Goal: Task Accomplishment & Management: Manage account settings

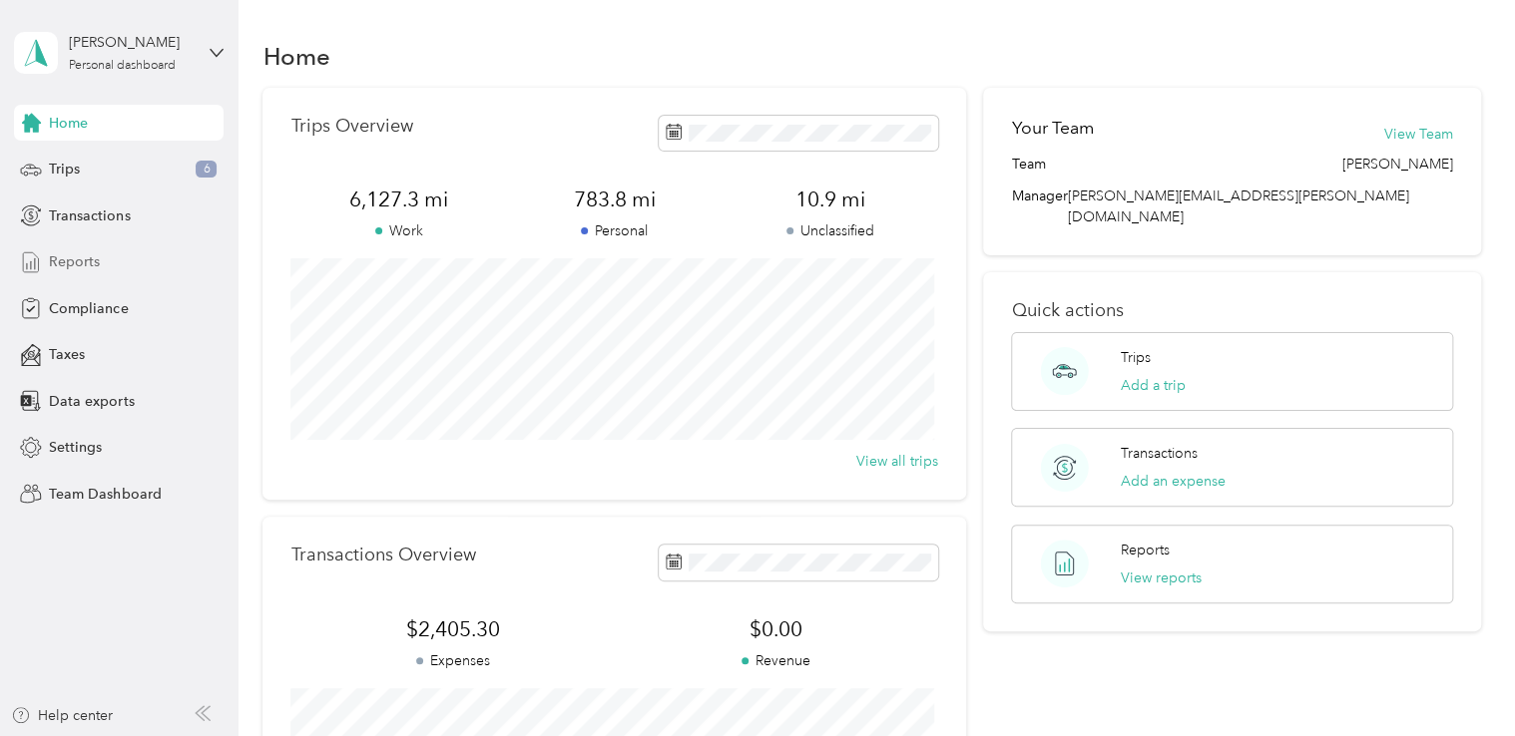
click at [48, 254] on div "Reports" at bounding box center [119, 262] width 210 height 36
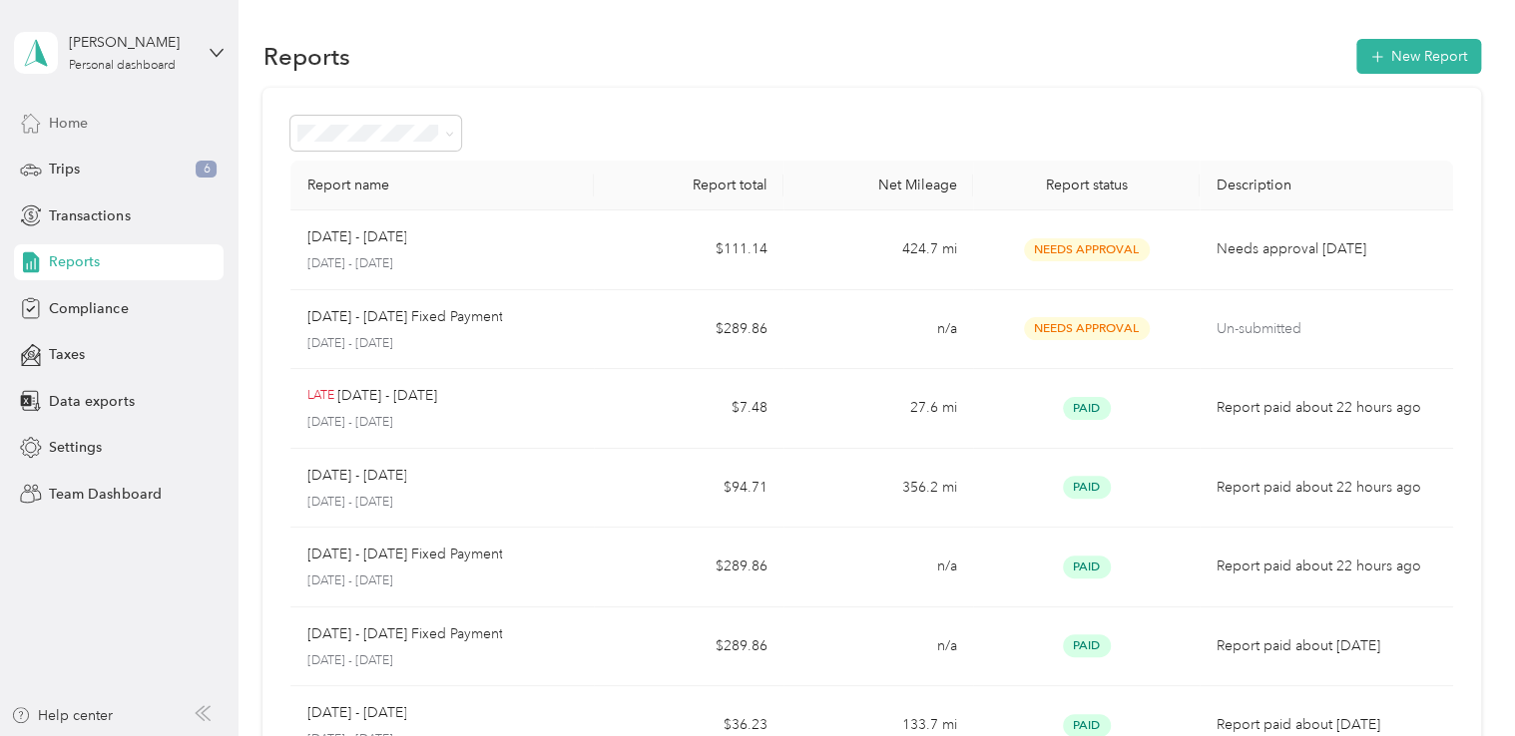
click at [64, 119] on span "Home" at bounding box center [68, 123] width 39 height 21
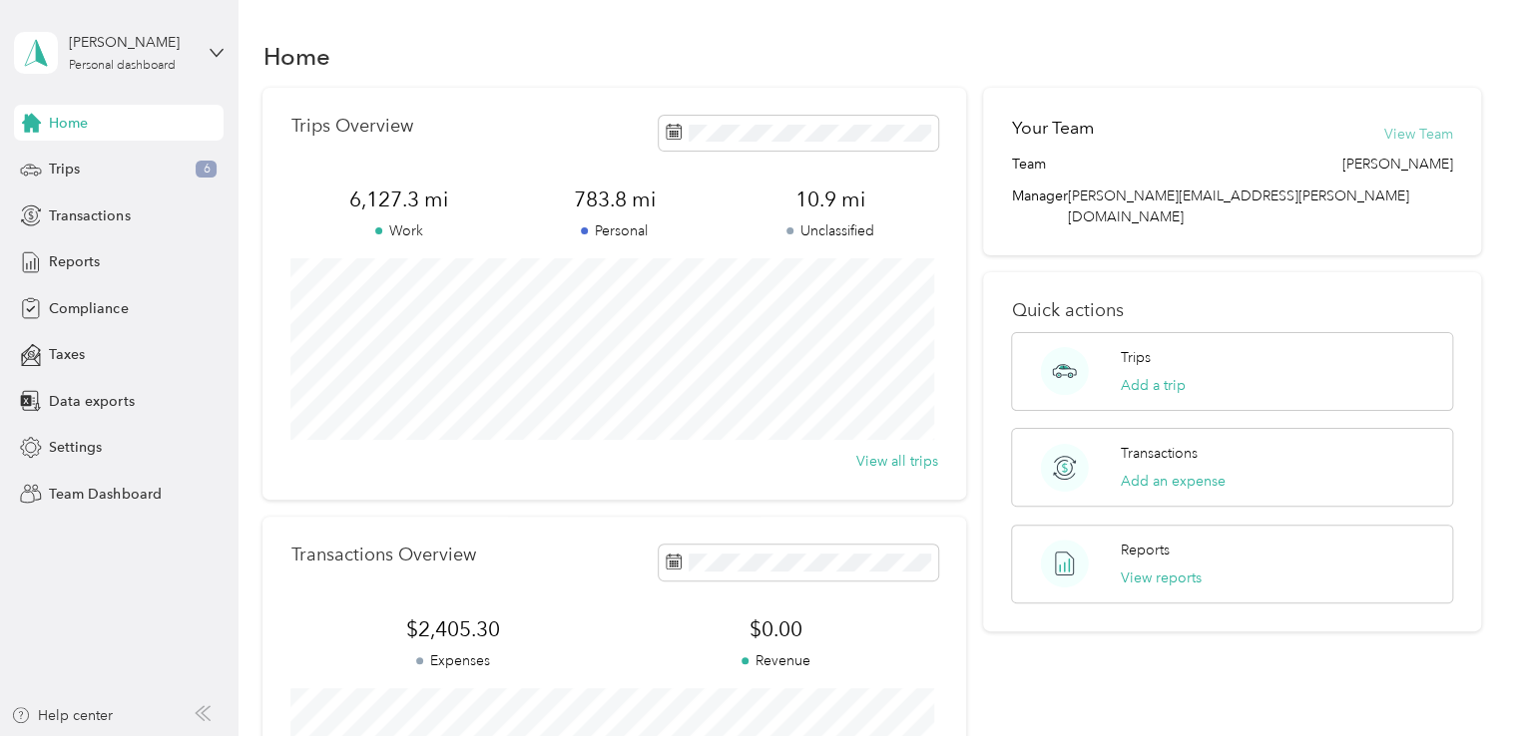
click at [1392, 138] on button "View Team" at bounding box center [1418, 134] width 69 height 21
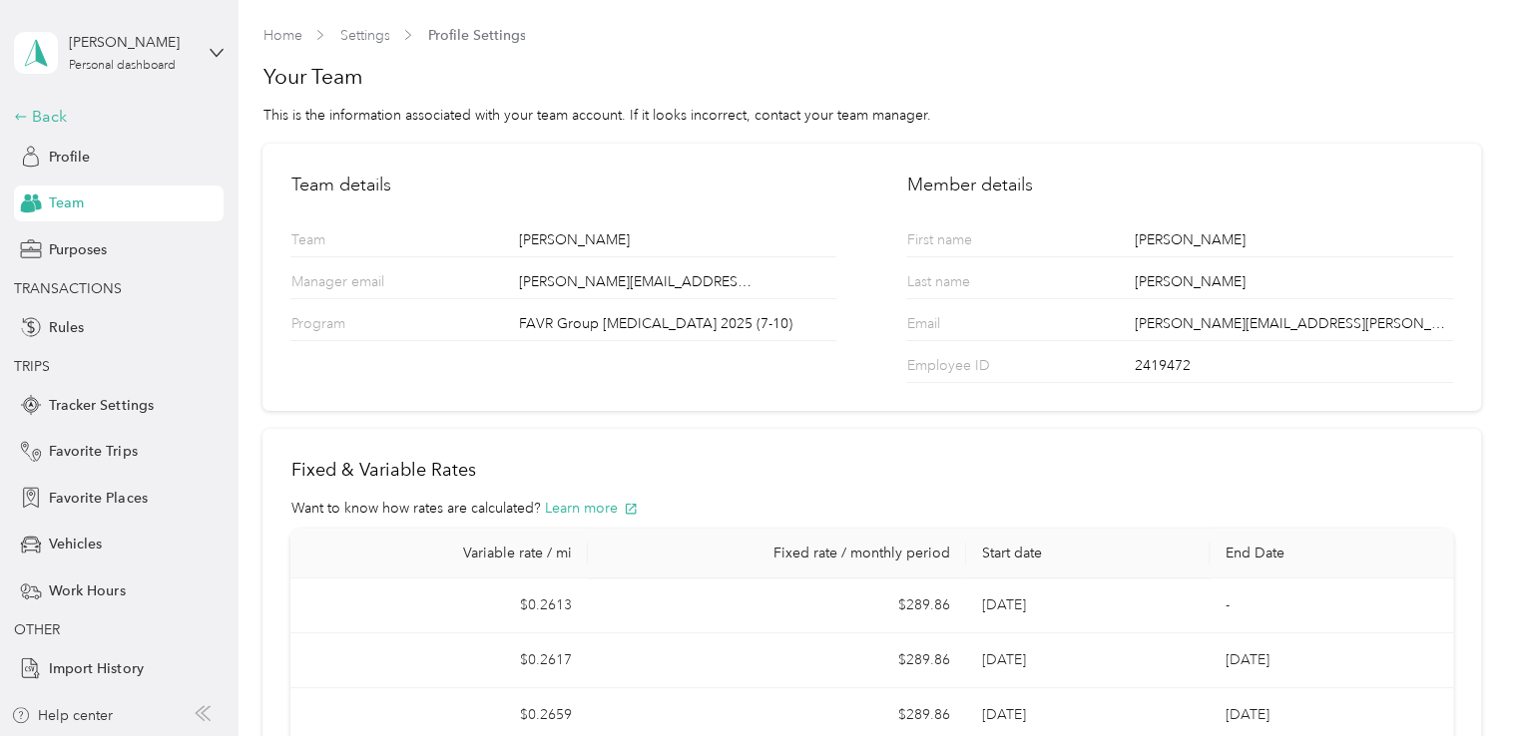
click at [39, 122] on div "Back" at bounding box center [114, 117] width 200 height 24
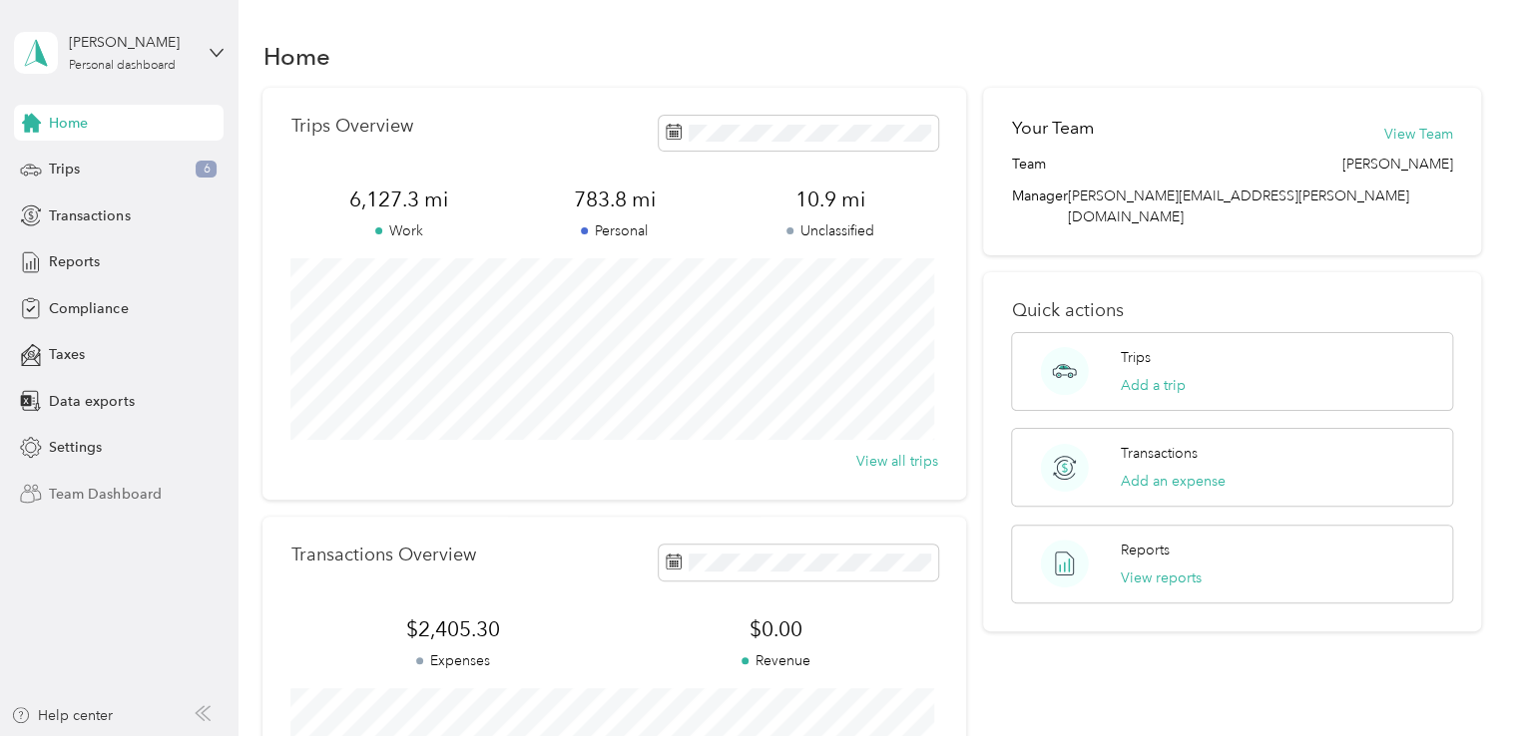
click at [64, 494] on span "Team Dashboard" at bounding box center [105, 494] width 112 height 21
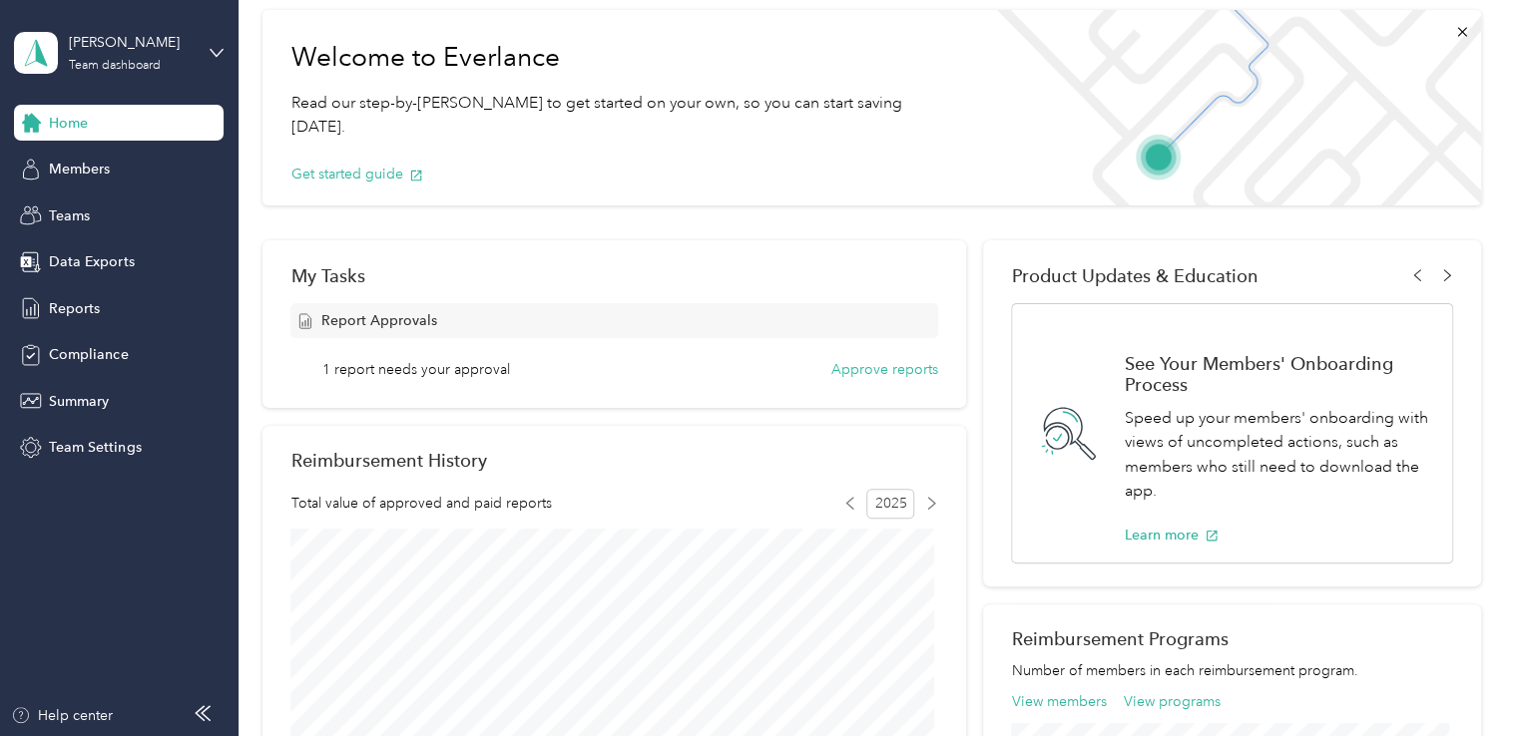
scroll to position [299, 0]
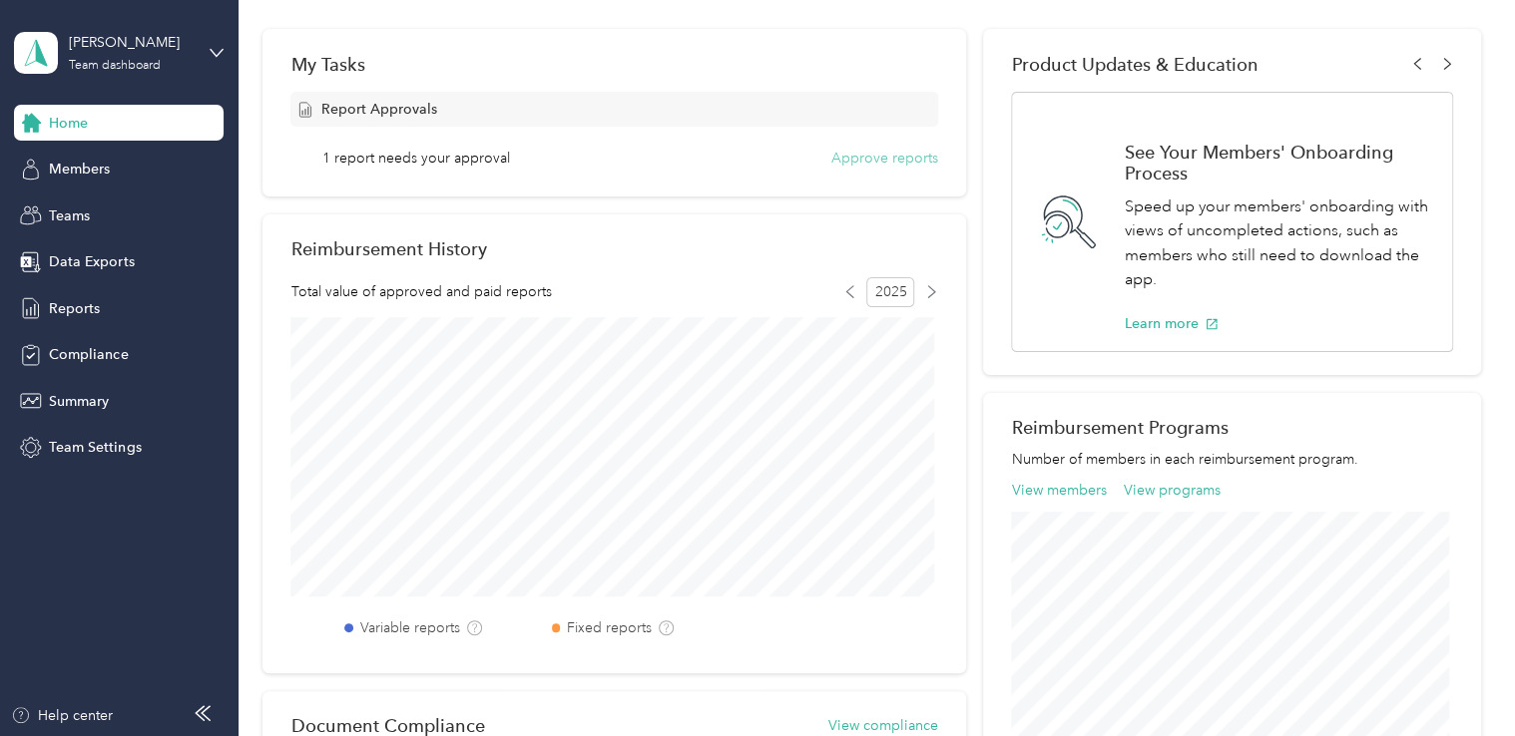
click at [869, 155] on button "Approve reports" at bounding box center [884, 158] width 107 height 21
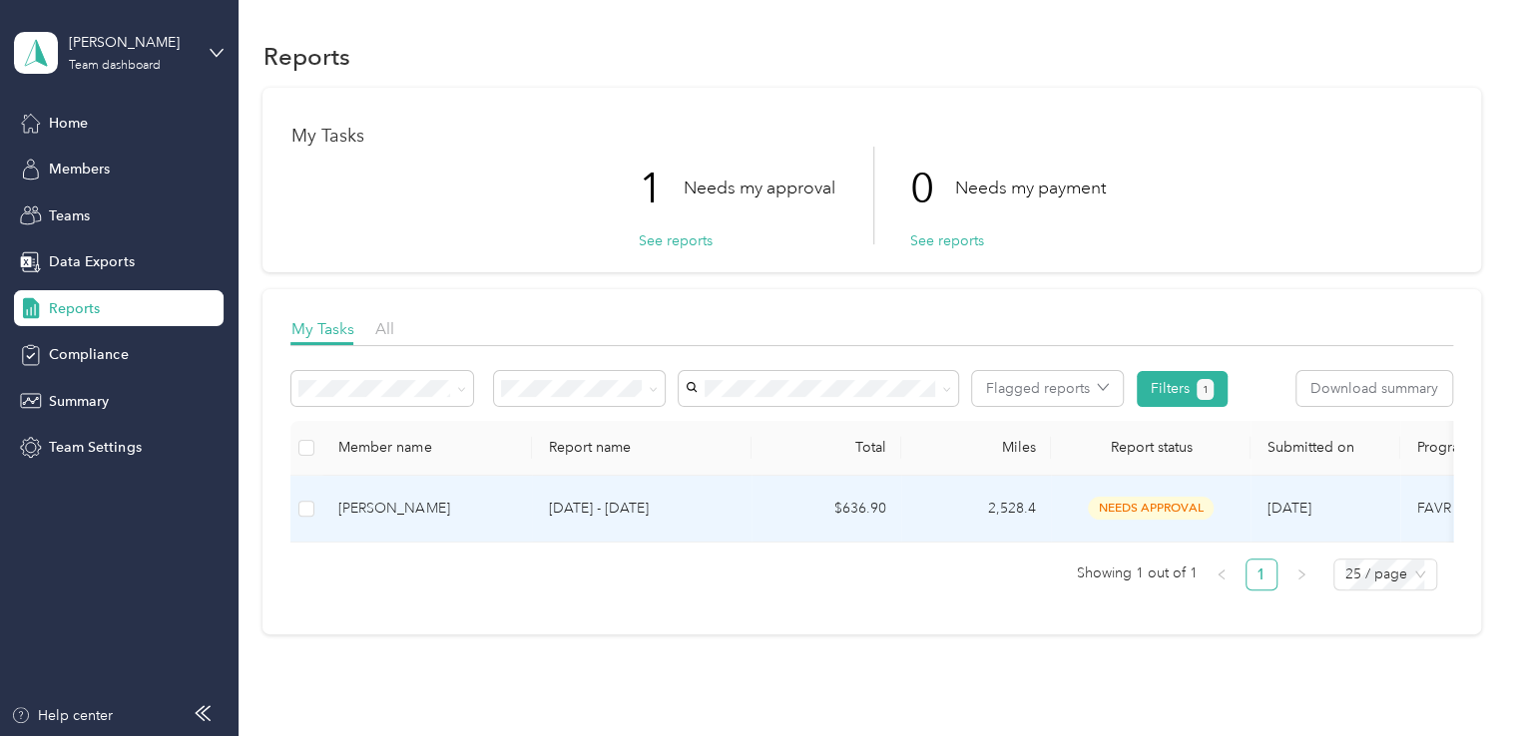
click at [422, 509] on div "[PERSON_NAME]" at bounding box center [427, 509] width 178 height 22
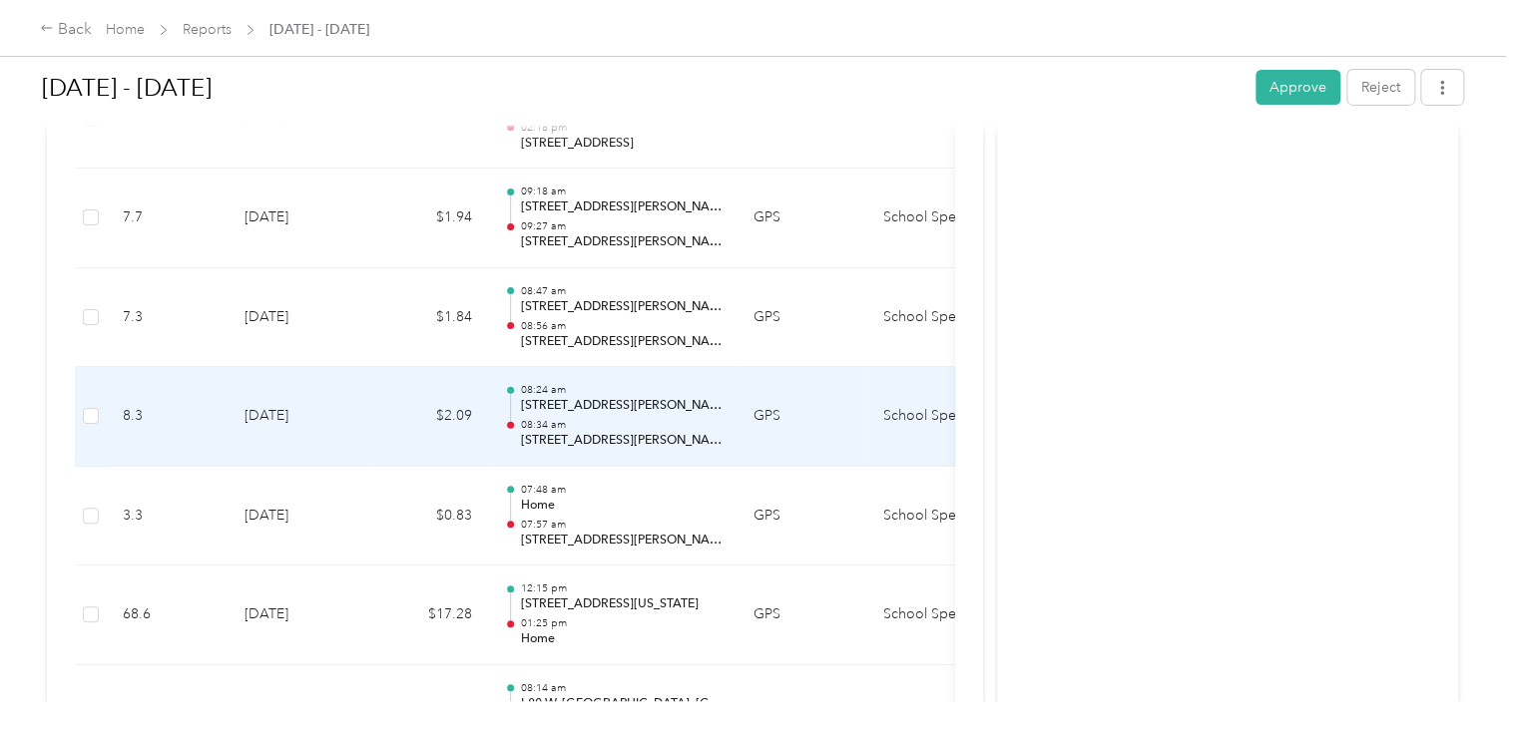
scroll to position [11674, 0]
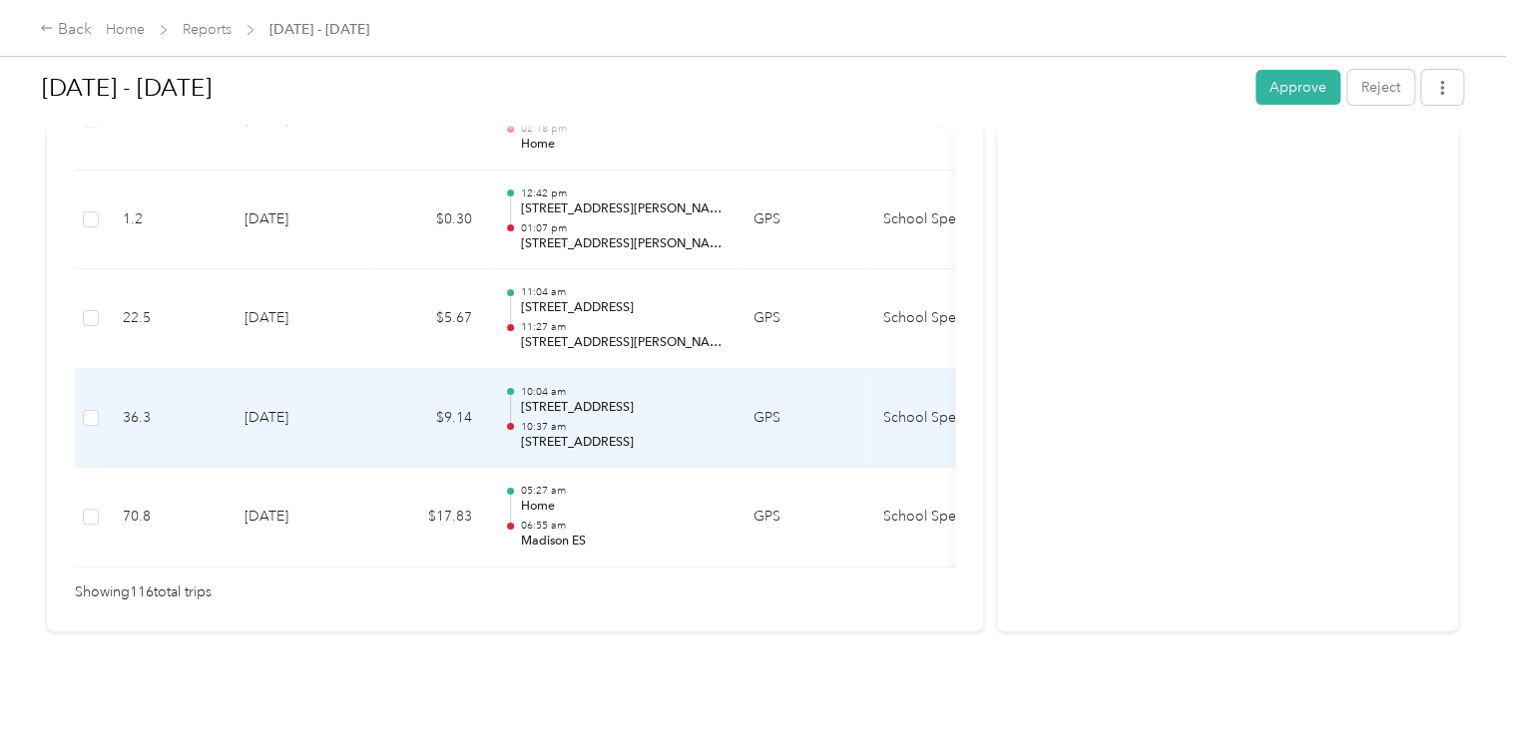
click at [619, 399] on p "[STREET_ADDRESS]" at bounding box center [621, 408] width 202 height 18
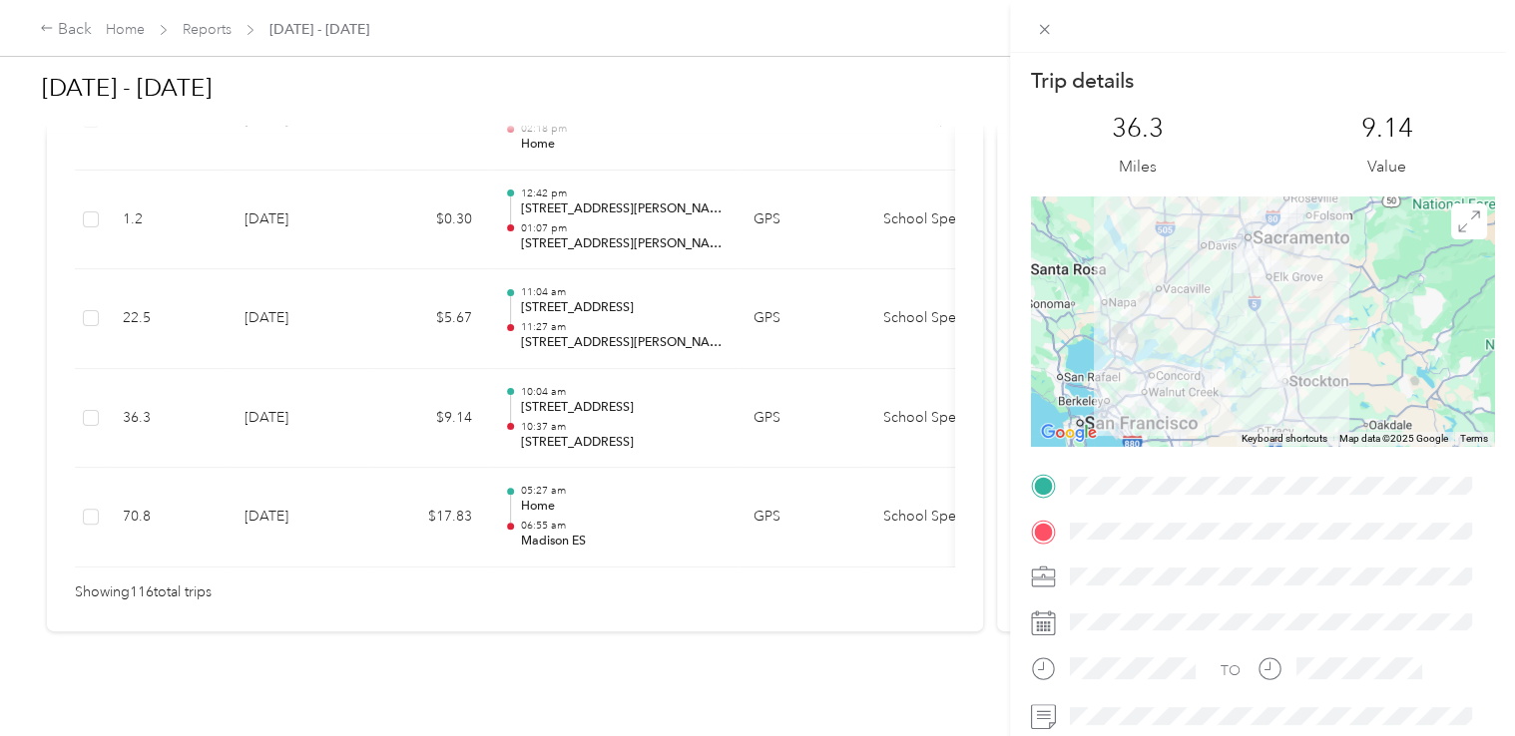
click at [809, 275] on div "Trip details This trip cannot be edited because it is either under review, appr…" at bounding box center [757, 368] width 1515 height 736
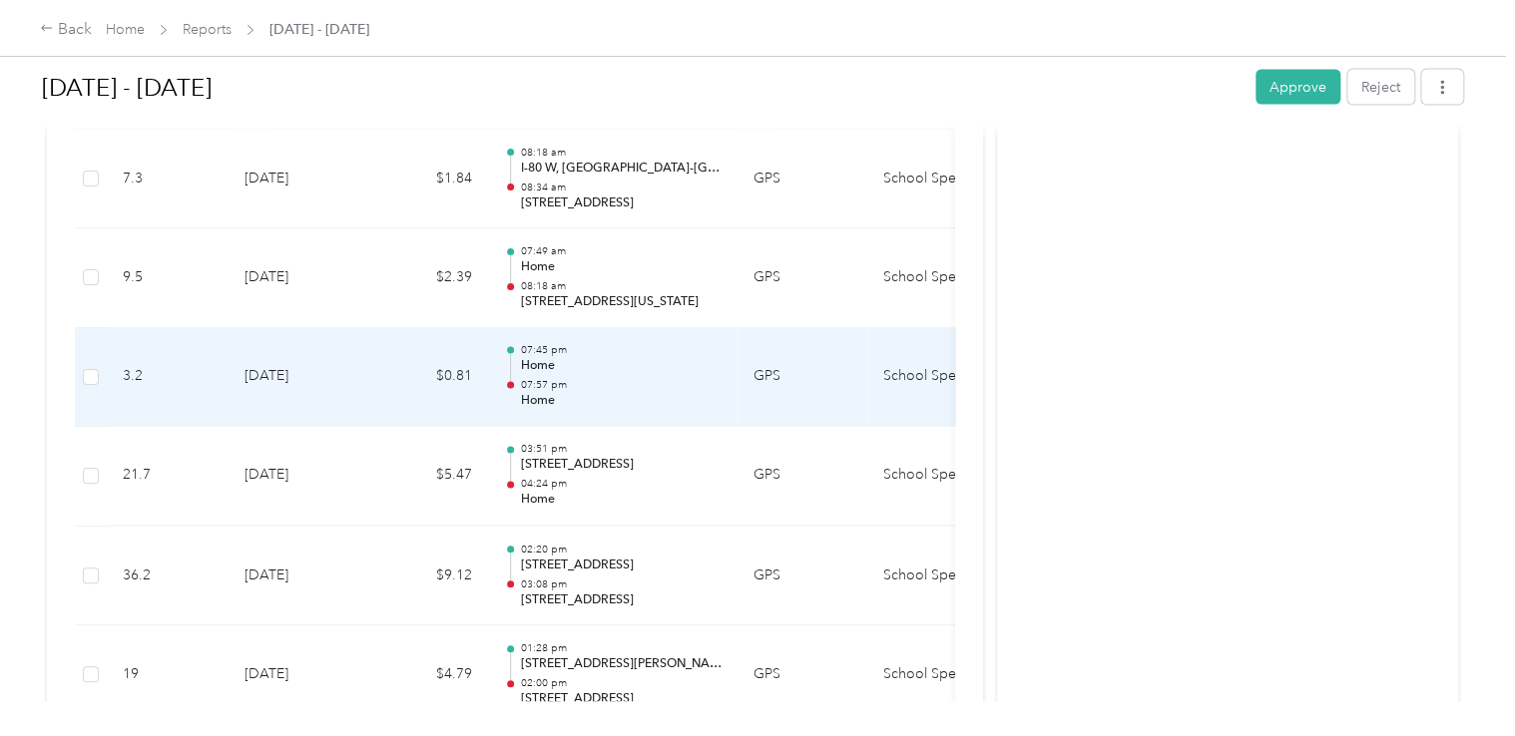
scroll to position [9479, 0]
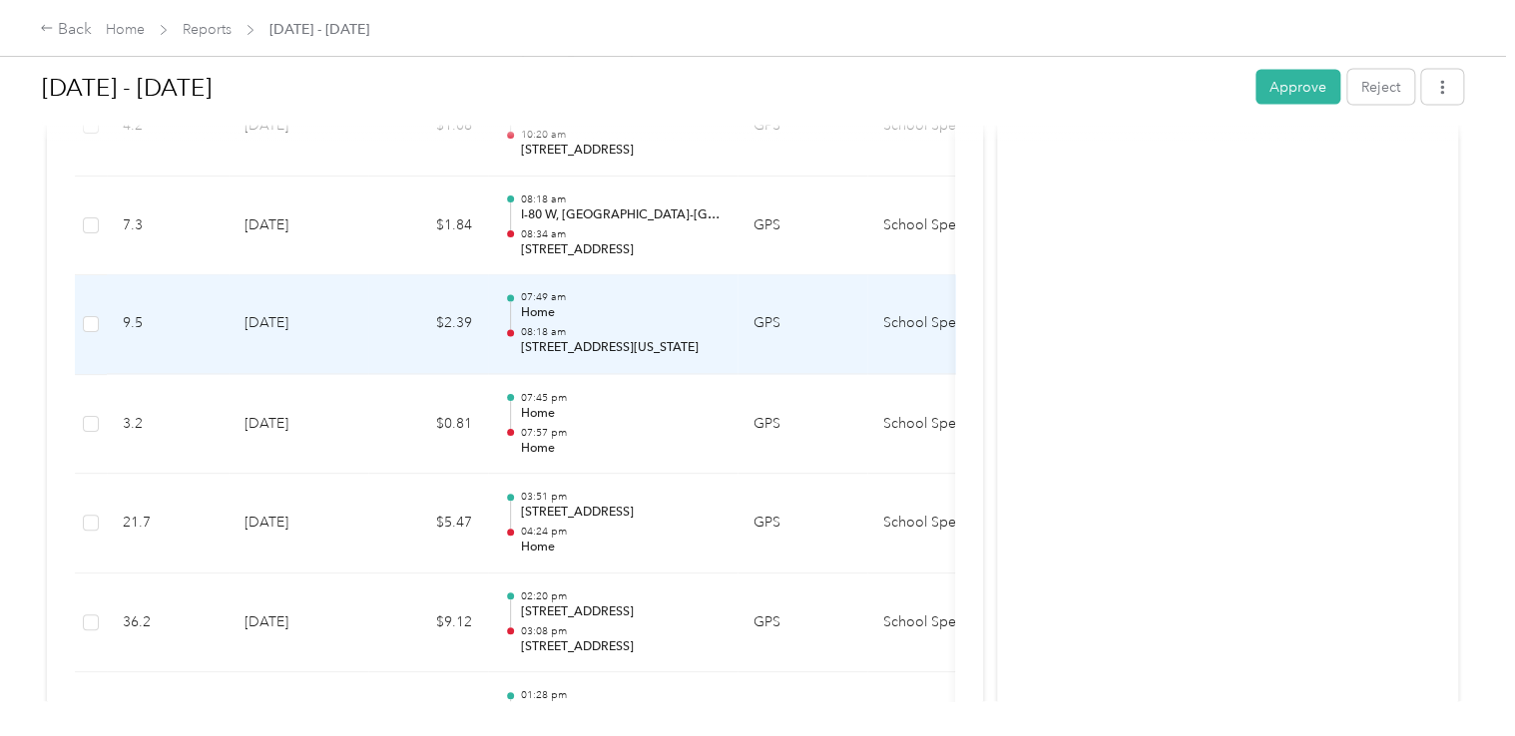
click at [565, 326] on p "08:18 am" at bounding box center [621, 333] width 202 height 14
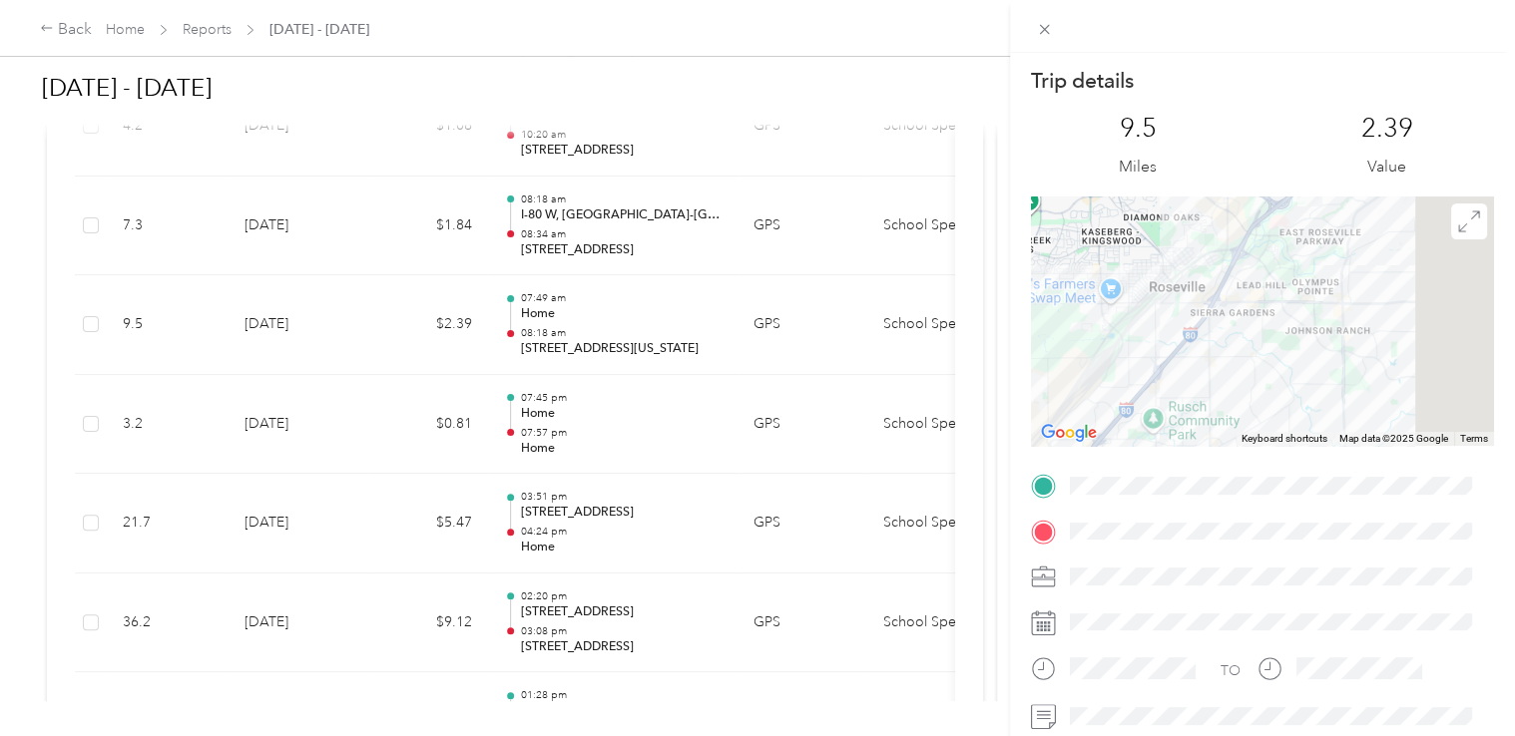
drag, startPoint x: 1241, startPoint y: 313, endPoint x: 1059, endPoint y: 352, distance: 186.7
click at [1059, 352] on div at bounding box center [1262, 321] width 463 height 249
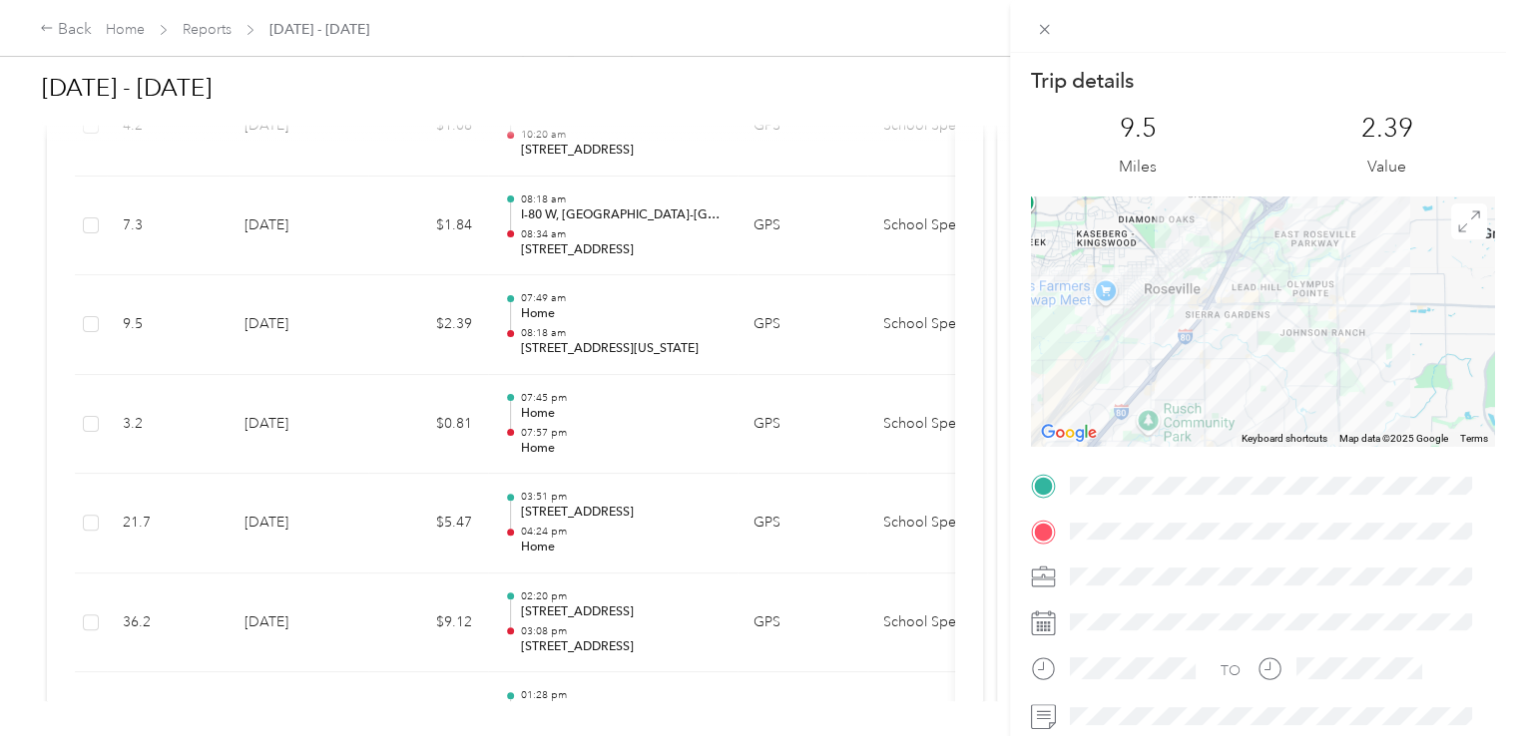
drag, startPoint x: 1233, startPoint y: 301, endPoint x: 1295, endPoint y: 255, distance: 77.0
click at [1295, 255] on div at bounding box center [1262, 321] width 463 height 249
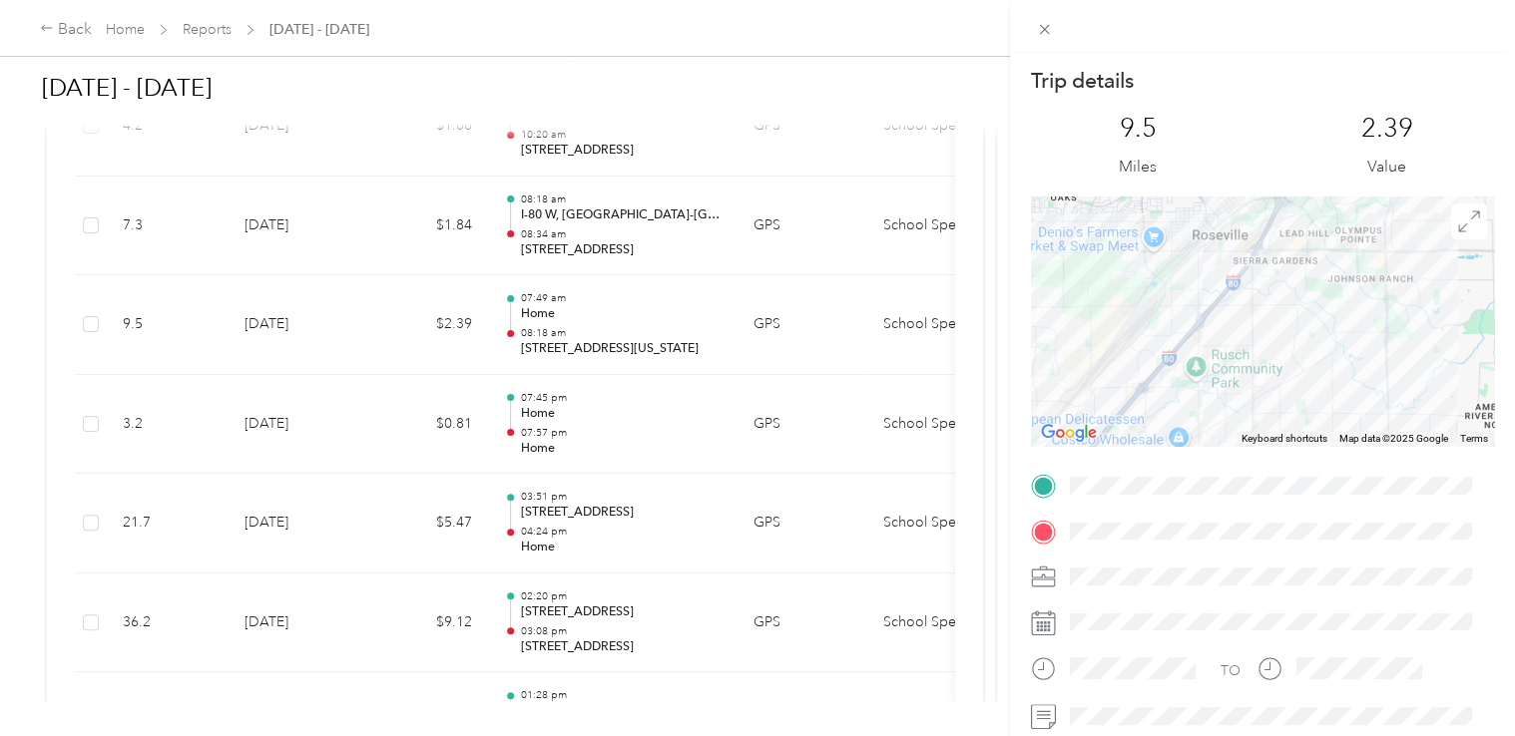
drag, startPoint x: 1235, startPoint y: 370, endPoint x: 1297, endPoint y: 301, distance: 92.6
click at [1295, 301] on div at bounding box center [1262, 321] width 463 height 249
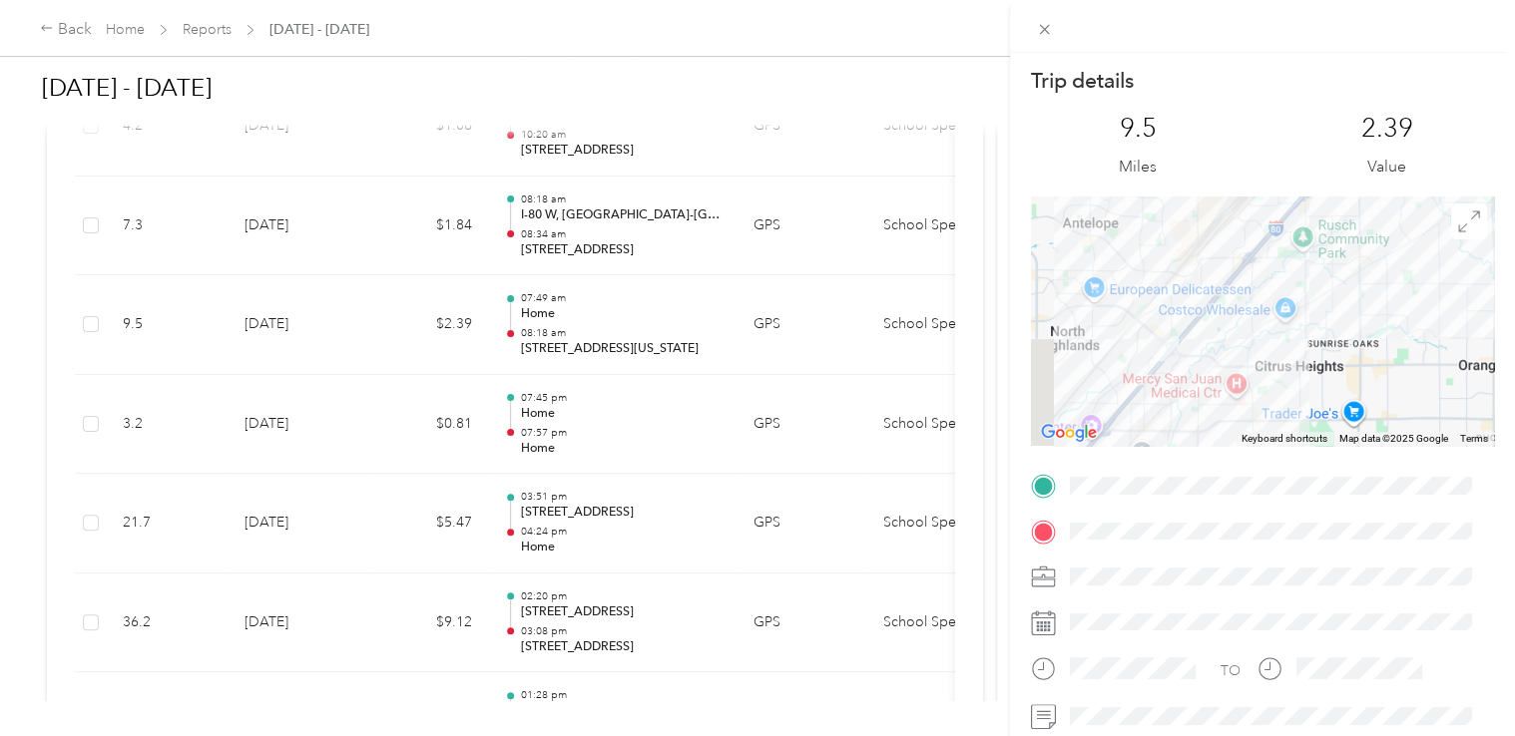
drag, startPoint x: 1205, startPoint y: 399, endPoint x: 1235, endPoint y: 337, distance: 68.7
click at [1235, 337] on div at bounding box center [1262, 321] width 463 height 249
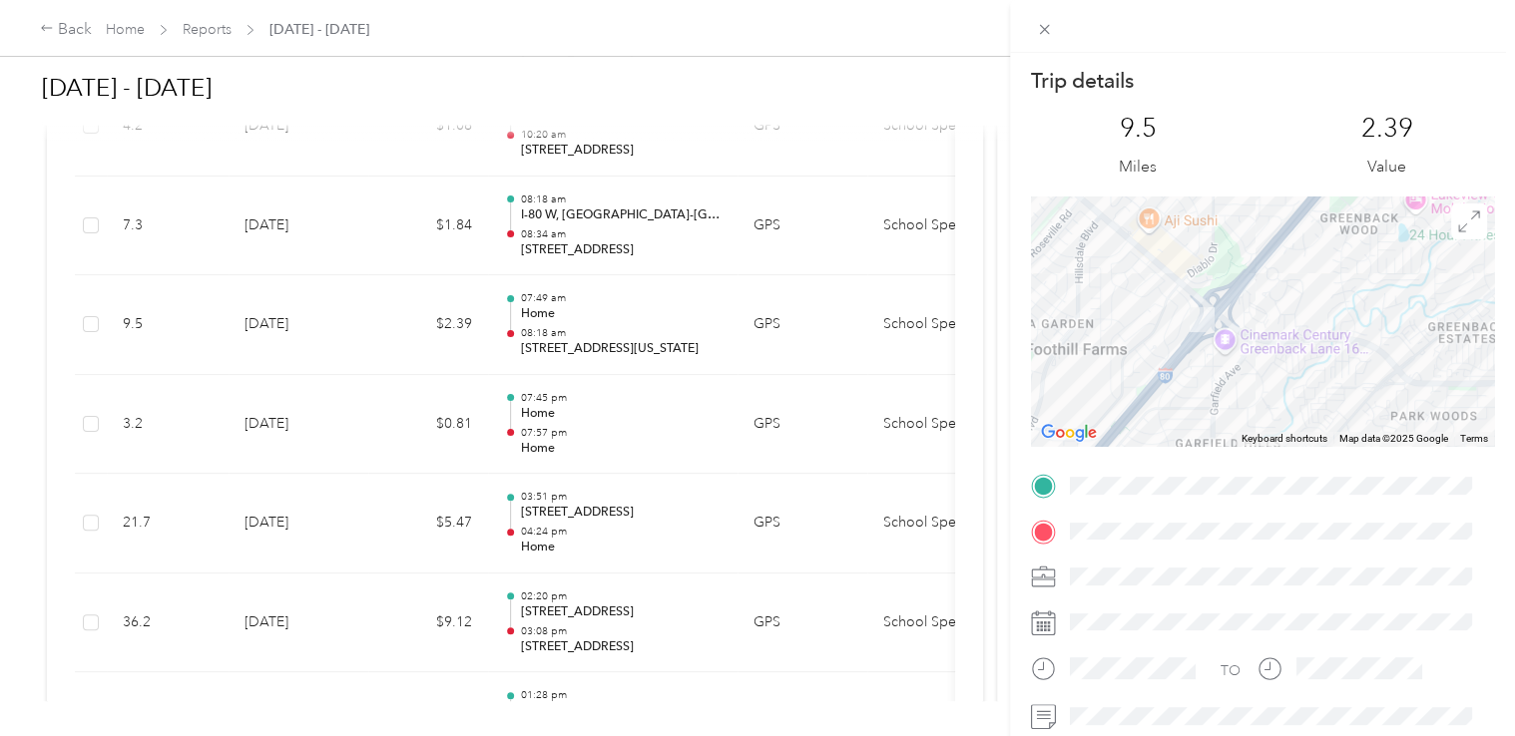
drag, startPoint x: 1185, startPoint y: 335, endPoint x: 1195, endPoint y: 384, distance: 49.9
click at [1195, 384] on div at bounding box center [1262, 321] width 463 height 249
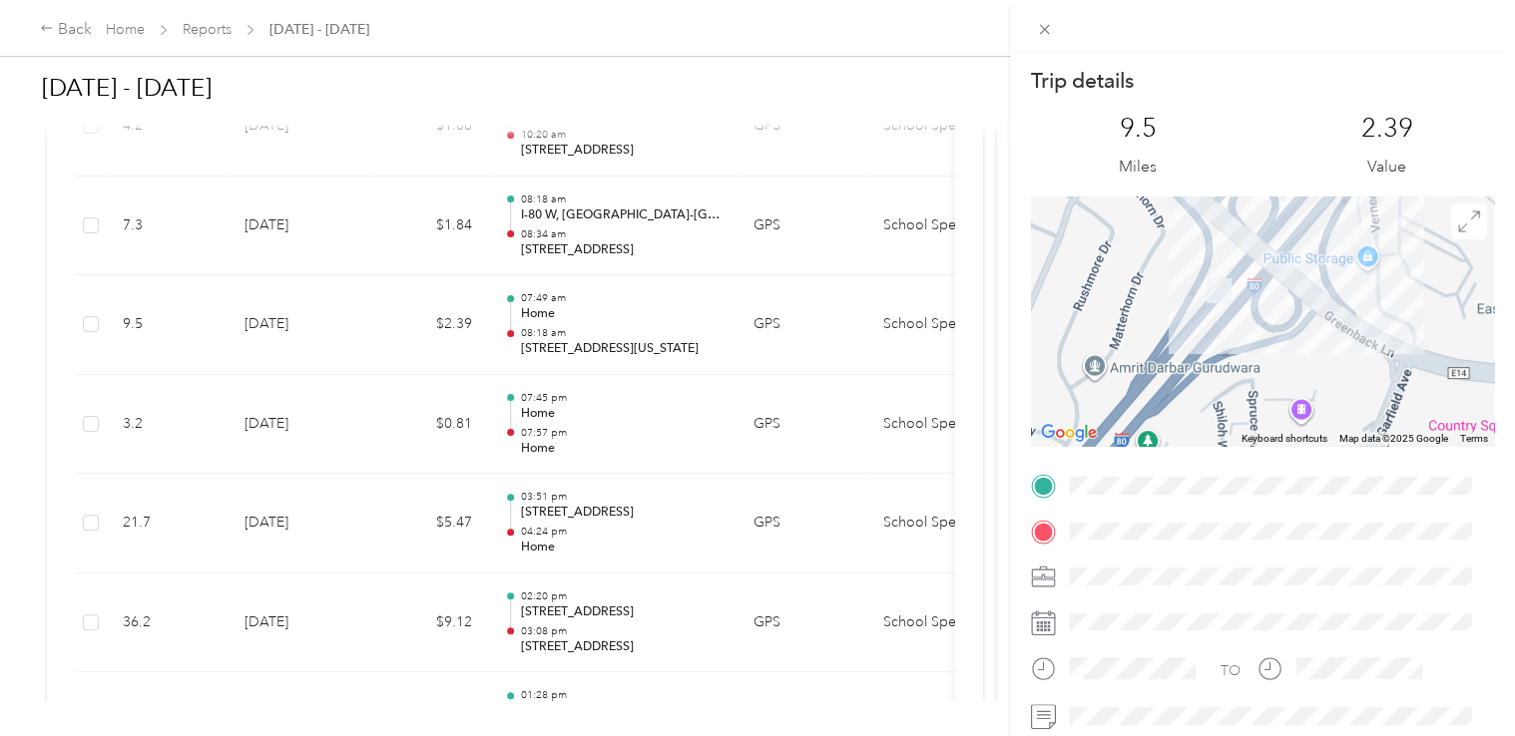
drag, startPoint x: 620, startPoint y: 290, endPoint x: 626, endPoint y: 313, distance: 23.7
click at [626, 313] on div "Trip details This trip cannot be edited because it is either under review, appr…" at bounding box center [757, 368] width 1515 height 736
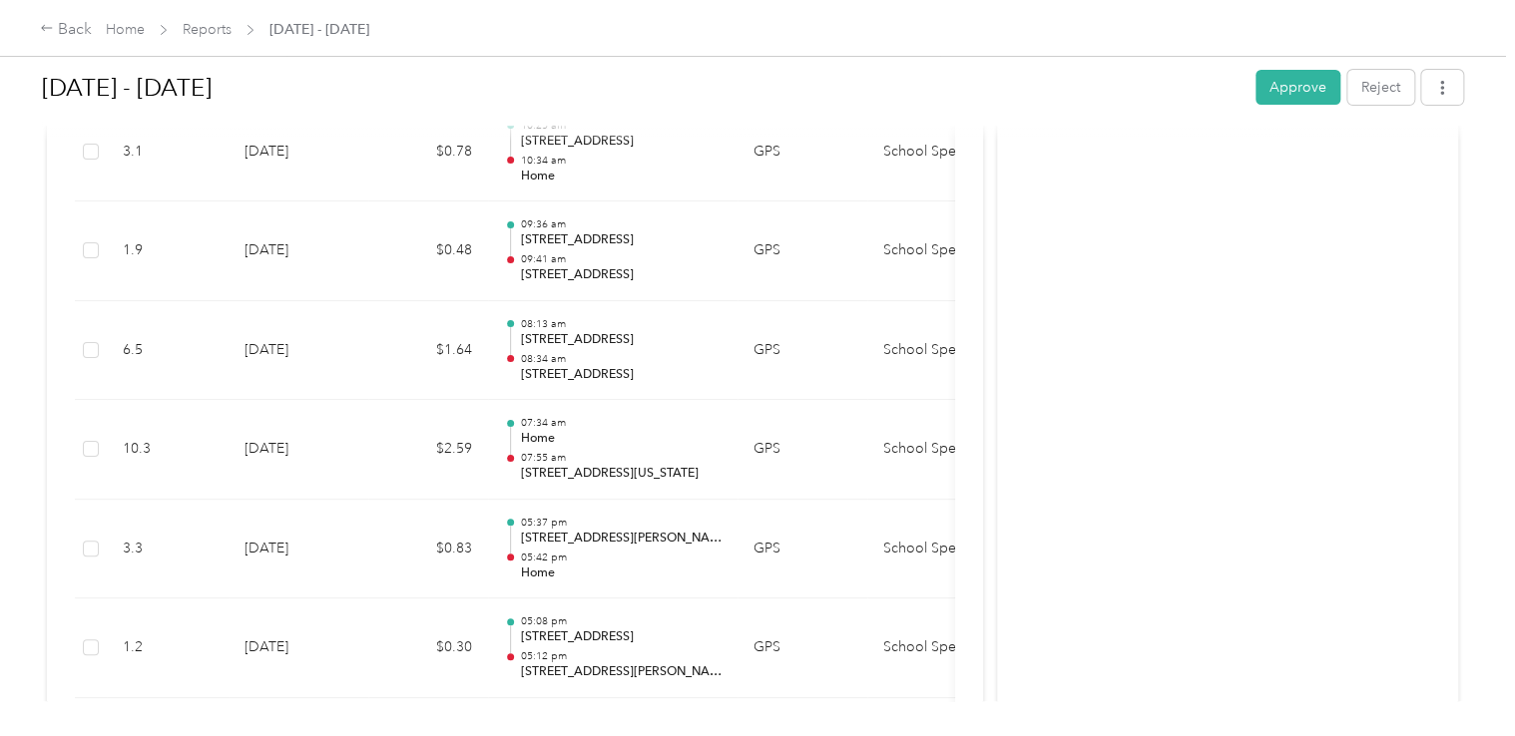
scroll to position [3692, 0]
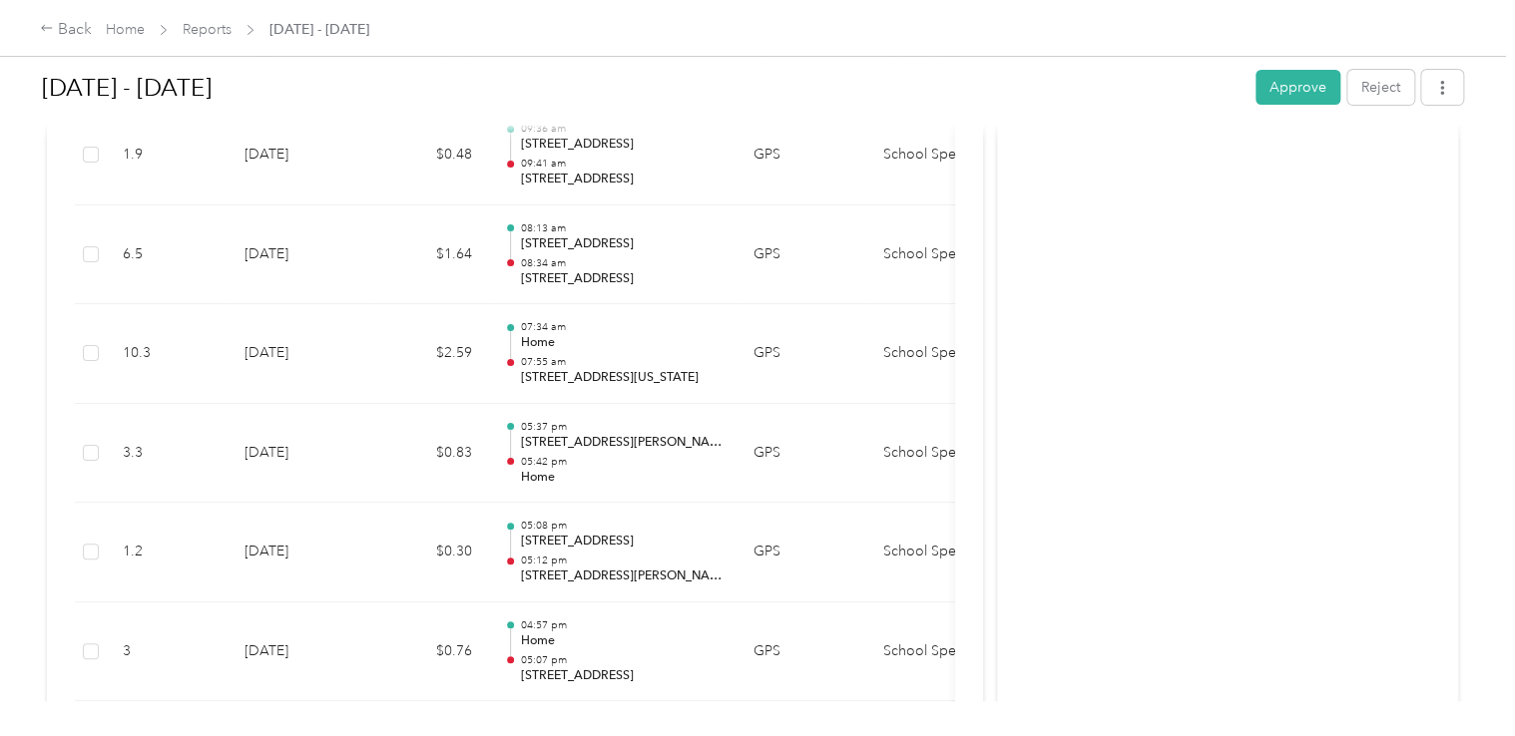
click at [1090, 86] on h1 "[DATE] - [DATE]" at bounding box center [641, 88] width 1199 height 48
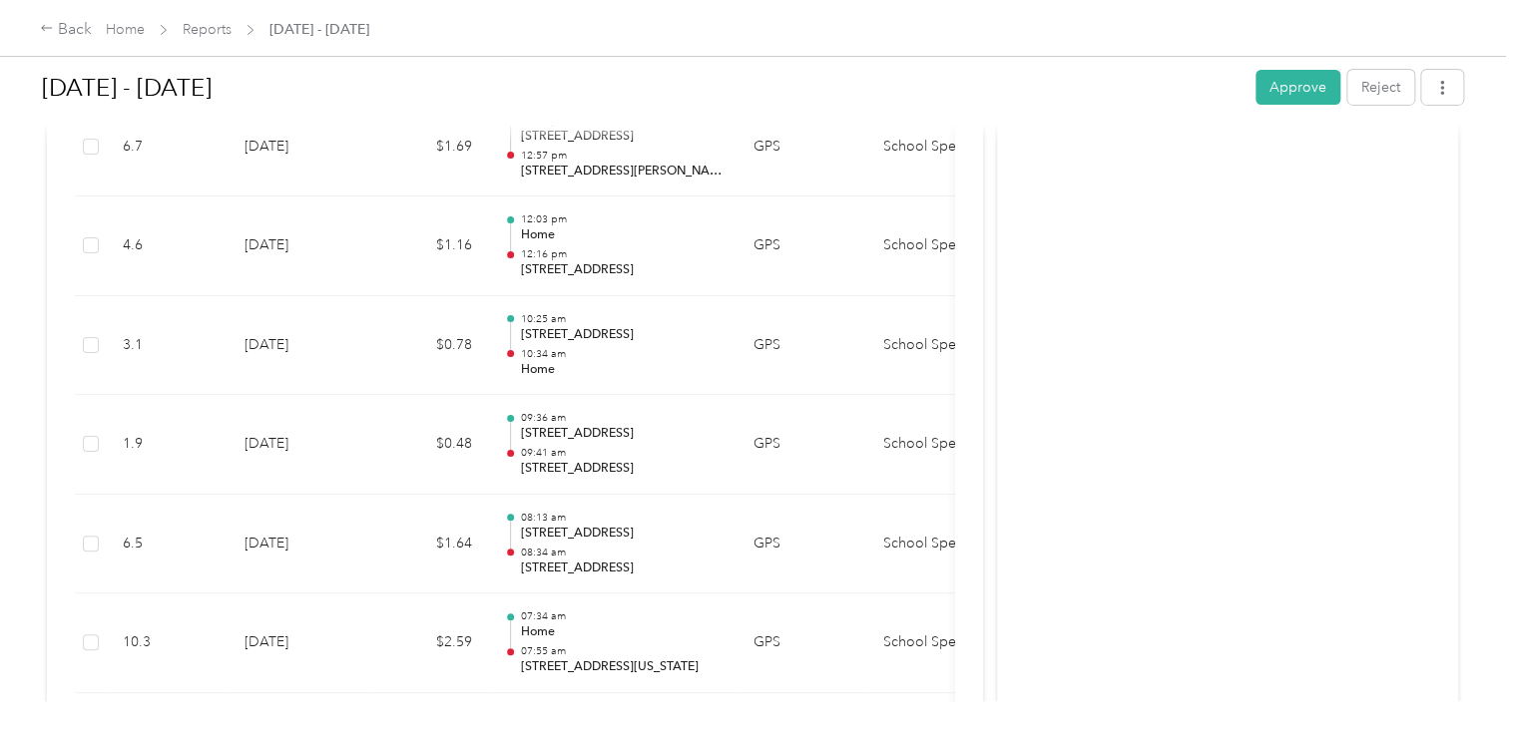
scroll to position [3392, 0]
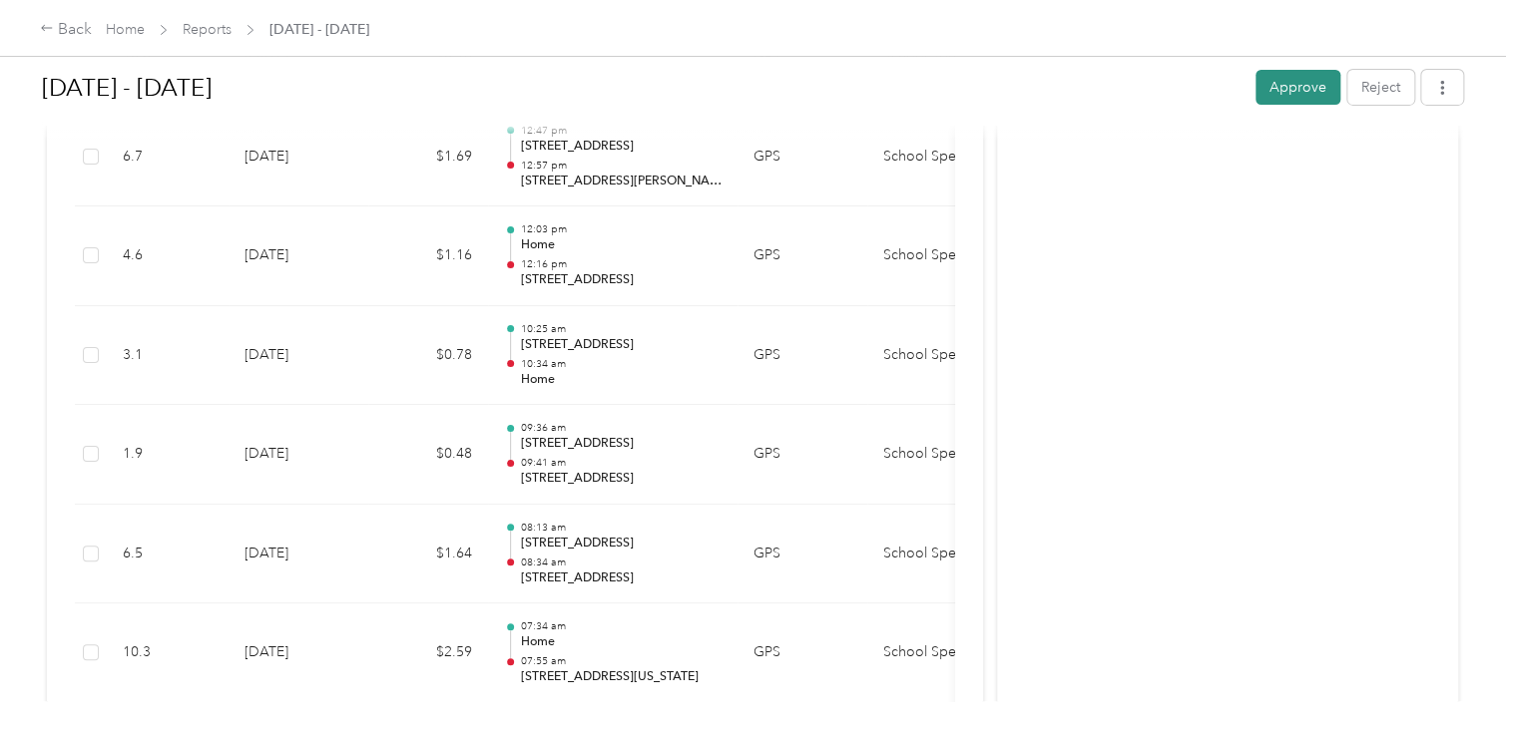
click at [1297, 90] on button "Approve" at bounding box center [1297, 87] width 85 height 35
